Goal: Check status: Check status

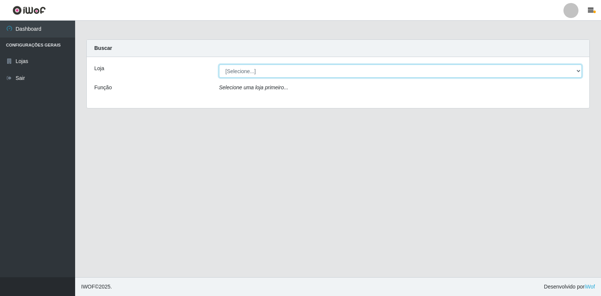
click at [505, 75] on select "[Selecione...] Extrabom - Loja 18 Goiabeiras" at bounding box center [400, 71] width 363 height 13
select select "501"
click at [219, 65] on select "[Selecione...] Extrabom - Loja 18 Goiabeiras" at bounding box center [400, 71] width 363 height 13
click at [579, 73] on select "[Selecione...] Extrabom - Loja 18 Goiabeiras" at bounding box center [400, 71] width 363 height 13
select select "501"
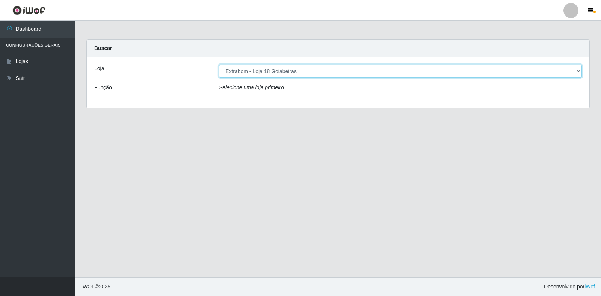
click at [219, 65] on select "[Selecione...] Extrabom - Loja 18 Goiabeiras" at bounding box center [400, 71] width 363 height 13
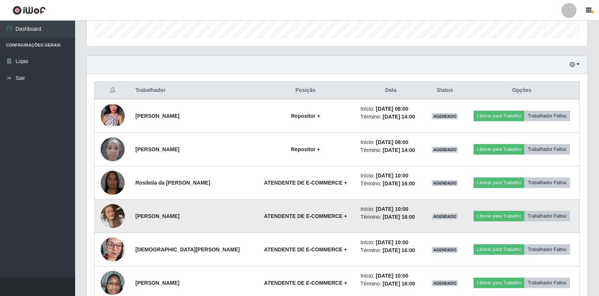
scroll to position [336, 0]
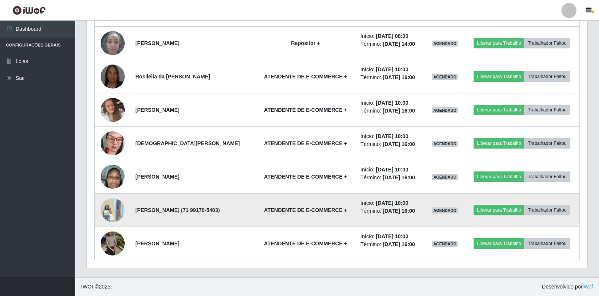
click at [118, 210] on img at bounding box center [113, 210] width 24 height 32
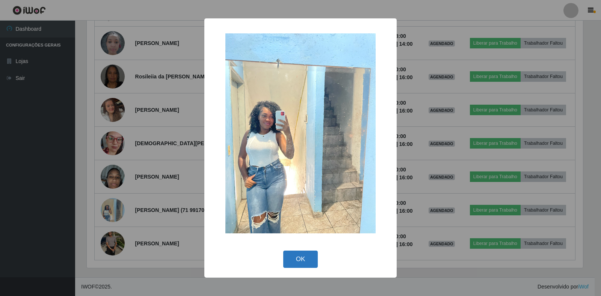
click at [306, 261] on button "OK" at bounding box center [300, 260] width 35 height 18
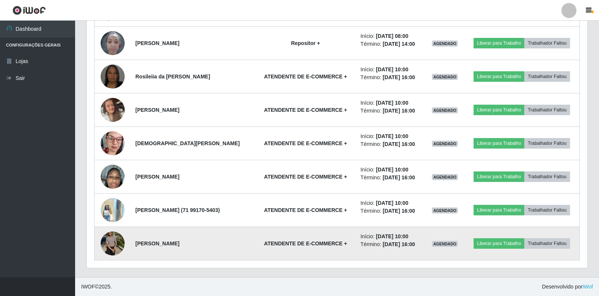
scroll to position [156, 501]
click at [108, 240] on img at bounding box center [113, 244] width 24 height 32
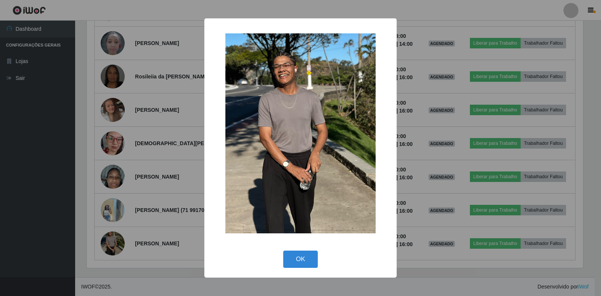
drag, startPoint x: 177, startPoint y: 189, endPoint x: 173, endPoint y: 187, distance: 5.0
click at [177, 189] on div "× OK Cancel" at bounding box center [300, 148] width 601 height 296
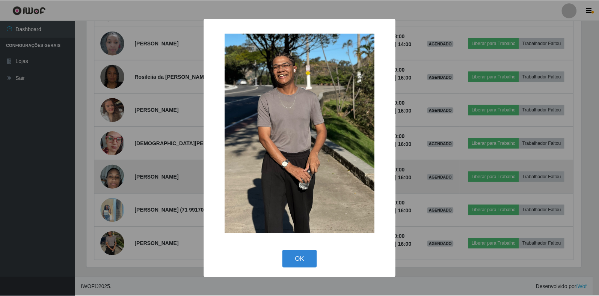
scroll to position [156, 501]
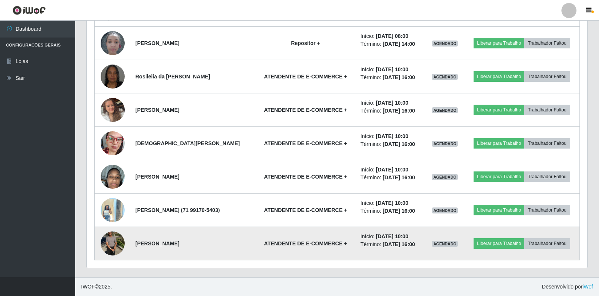
click at [115, 241] on img at bounding box center [113, 244] width 24 height 32
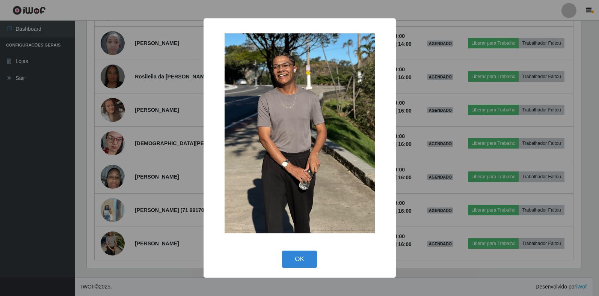
scroll to position [156, 496]
click at [303, 264] on button "OK" at bounding box center [300, 260] width 35 height 18
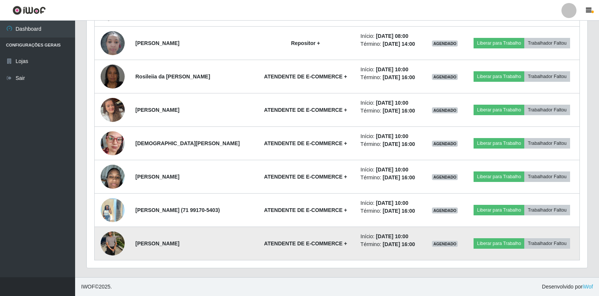
scroll to position [156, 501]
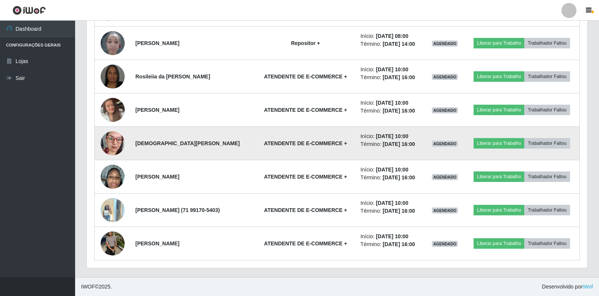
click at [115, 141] on img at bounding box center [113, 143] width 24 height 32
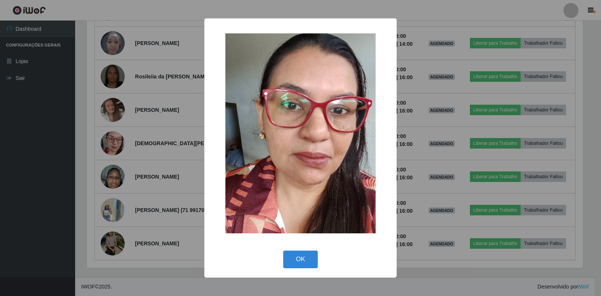
click at [109, 142] on div "× OK Cancel" at bounding box center [300, 148] width 601 height 296
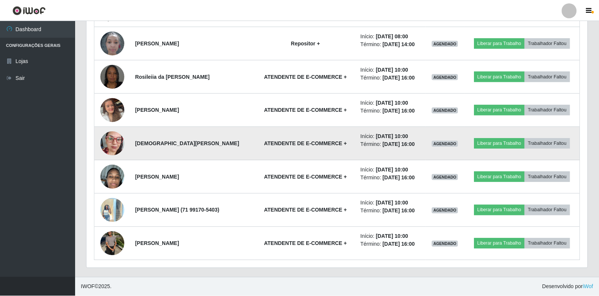
scroll to position [156, 501]
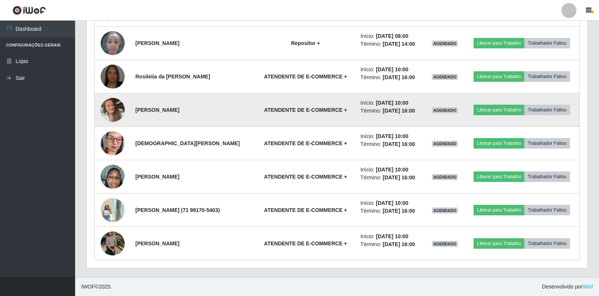
click at [116, 110] on img at bounding box center [113, 110] width 24 height 43
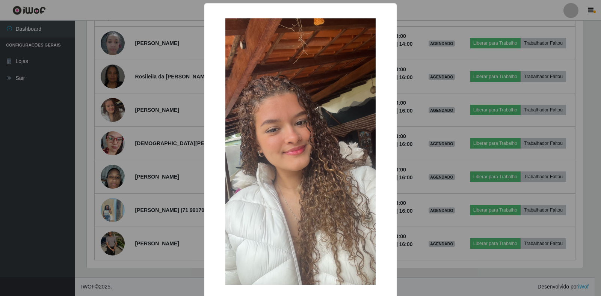
click at [117, 111] on div "× OK Cancel" at bounding box center [300, 148] width 601 height 296
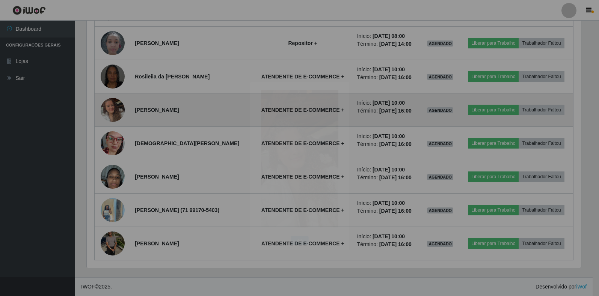
scroll to position [156, 501]
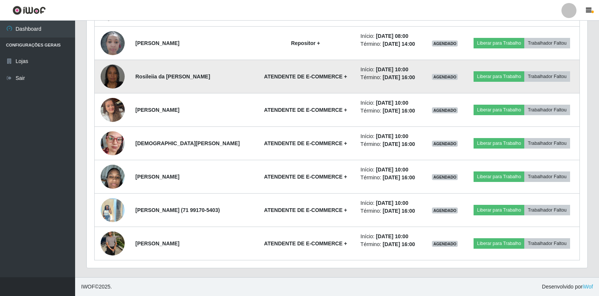
click at [112, 78] on img at bounding box center [113, 76] width 24 height 43
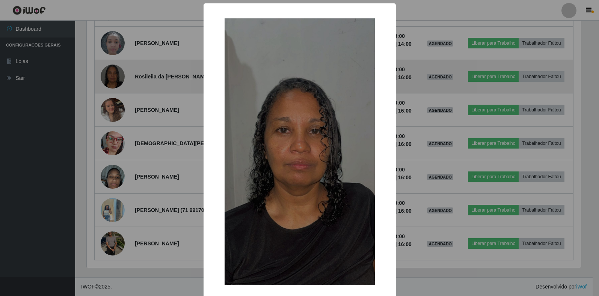
scroll to position [156, 496]
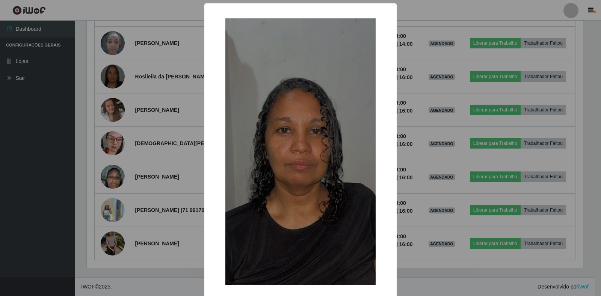
click at [116, 45] on div "× OK Cancel" at bounding box center [300, 148] width 601 height 296
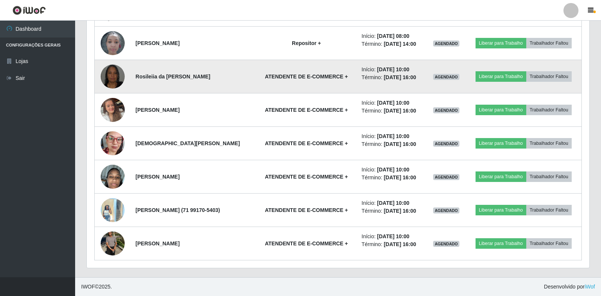
scroll to position [156, 501]
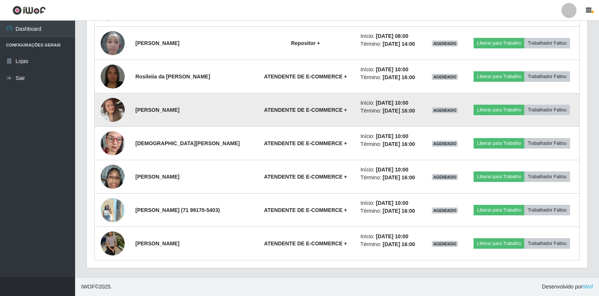
click at [116, 108] on img at bounding box center [113, 110] width 24 height 43
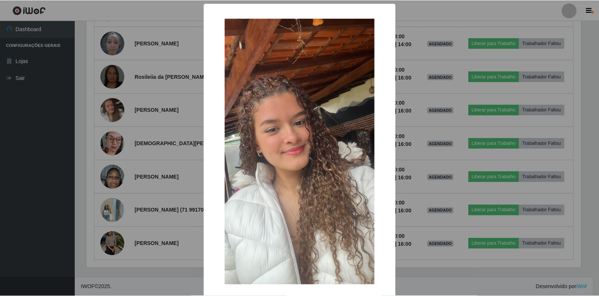
scroll to position [156, 496]
click at [119, 106] on div "× OK Cancel" at bounding box center [300, 148] width 601 height 296
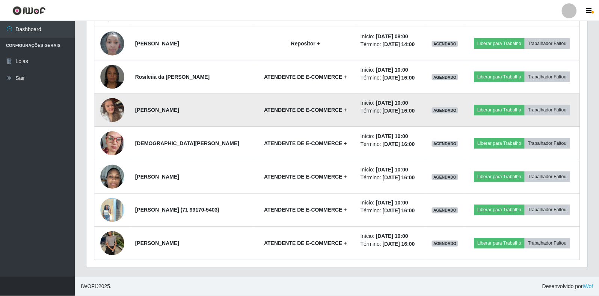
scroll to position [0, 0]
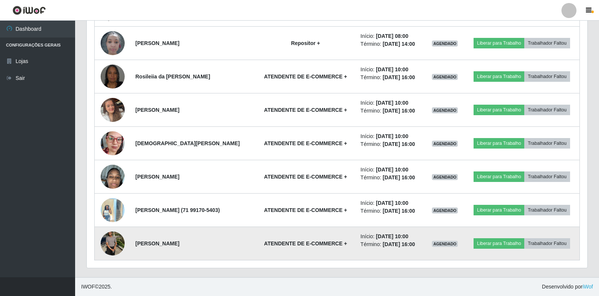
click at [121, 243] on img at bounding box center [113, 244] width 24 height 32
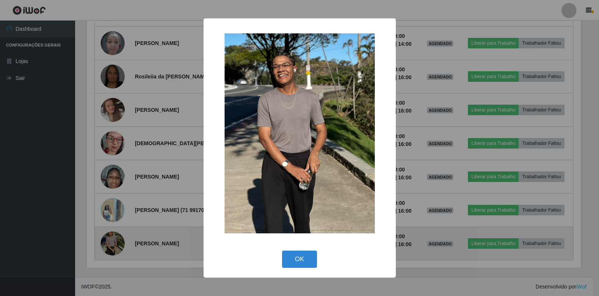
scroll to position [156, 496]
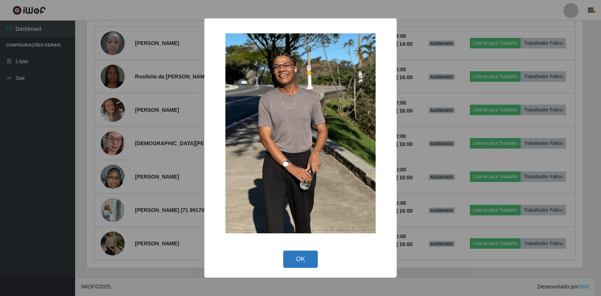
click at [299, 252] on button "OK" at bounding box center [300, 260] width 35 height 18
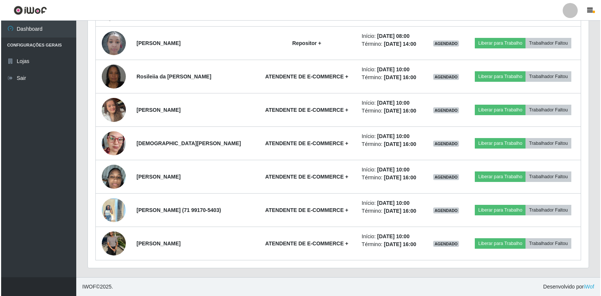
scroll to position [156, 501]
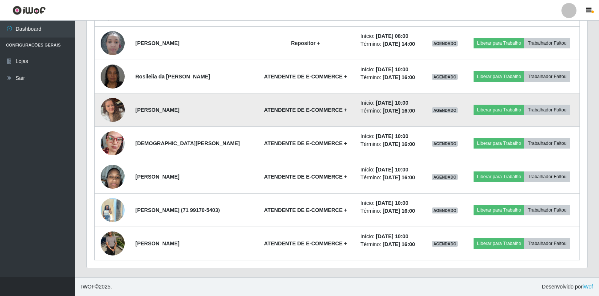
click at [117, 114] on img at bounding box center [113, 110] width 24 height 43
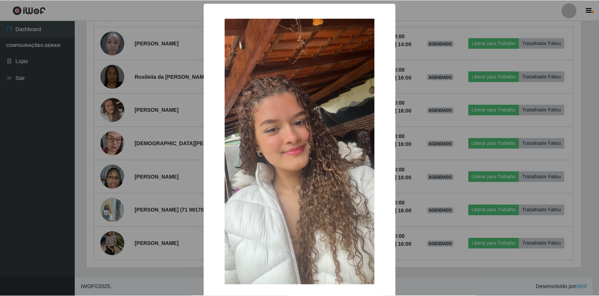
scroll to position [156, 496]
drag, startPoint x: 122, startPoint y: 119, endPoint x: 117, endPoint y: 119, distance: 4.6
click at [118, 119] on div "× OK Cancel" at bounding box center [300, 148] width 601 height 296
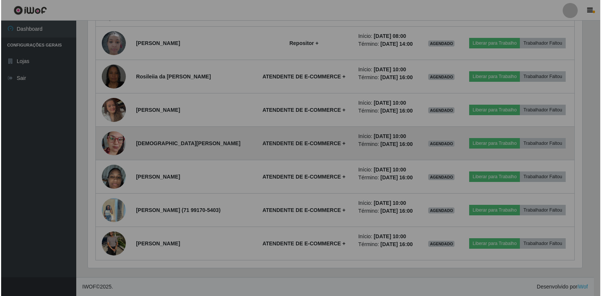
scroll to position [156, 501]
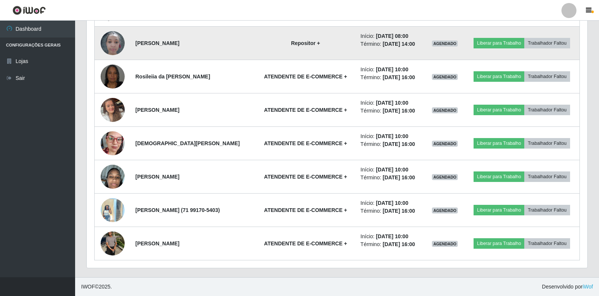
click at [112, 40] on img at bounding box center [113, 43] width 24 height 32
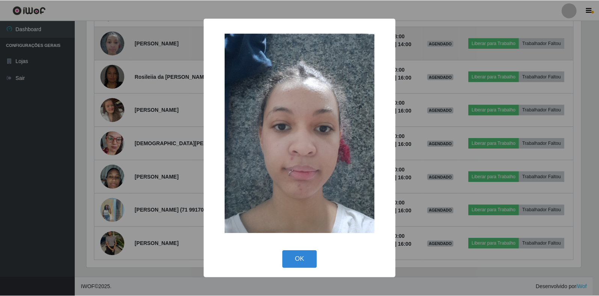
scroll to position [156, 496]
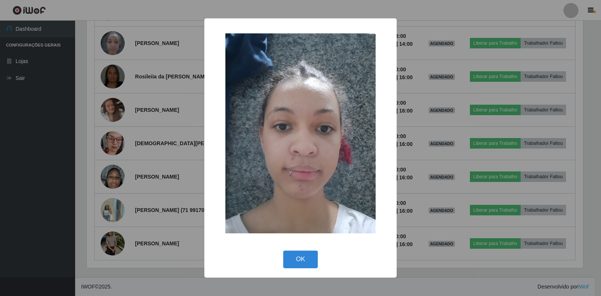
click at [163, 151] on div "× OK Cancel" at bounding box center [300, 148] width 601 height 296
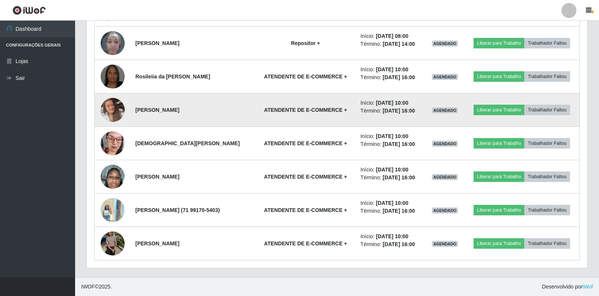
scroll to position [156, 501]
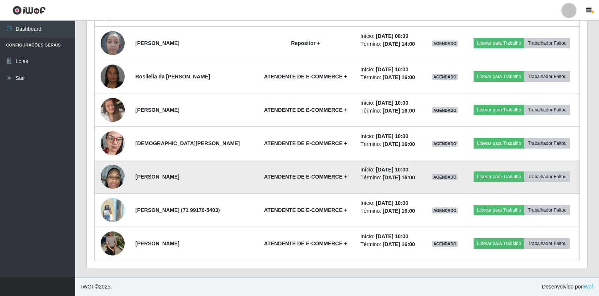
drag, startPoint x: 121, startPoint y: 180, endPoint x: 113, endPoint y: 170, distance: 13.1
click at [113, 170] on img at bounding box center [113, 176] width 24 height 43
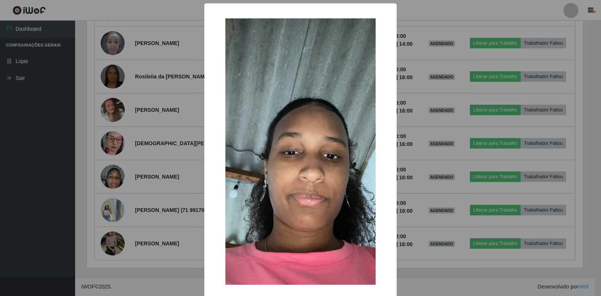
drag, startPoint x: 155, startPoint y: 173, endPoint x: 154, endPoint y: 142, distance: 30.5
click at [154, 143] on div "× OK Cancel" at bounding box center [300, 148] width 601 height 296
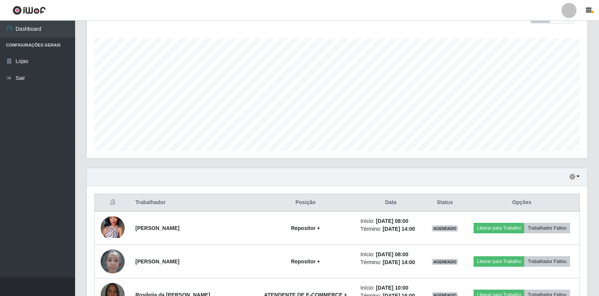
scroll to position [0, 0]
